Goal: Information Seeking & Learning: Find specific fact

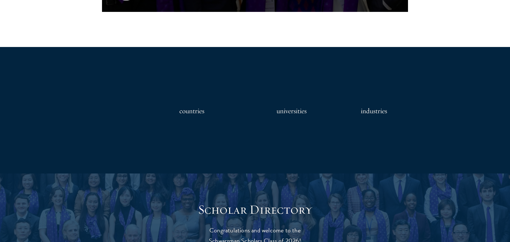
scroll to position [649, 0]
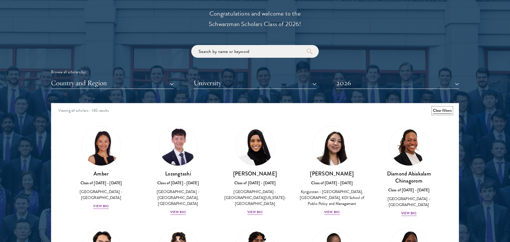
click at [441, 108] on button "Clear filters" at bounding box center [442, 111] width 19 height 6
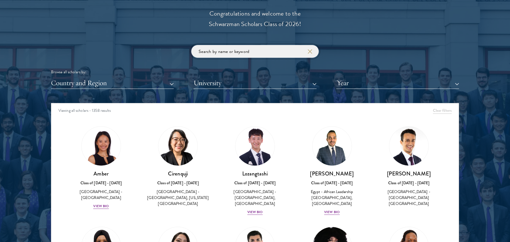
click at [237, 55] on input "search" at bounding box center [255, 51] width 128 height 13
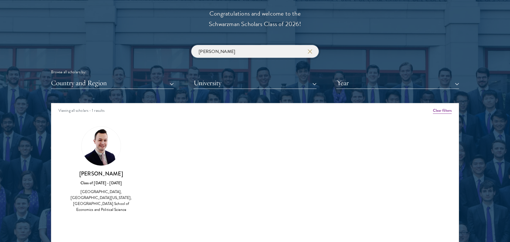
type input "[PERSON_NAME]"
